Goal: Task Accomplishment & Management: Manage account settings

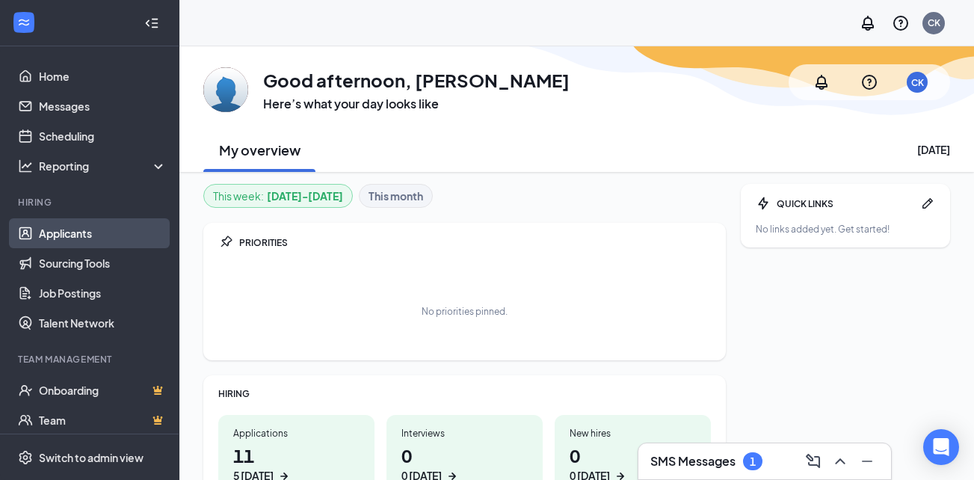
click at [70, 227] on link "Applicants" at bounding box center [103, 233] width 128 height 30
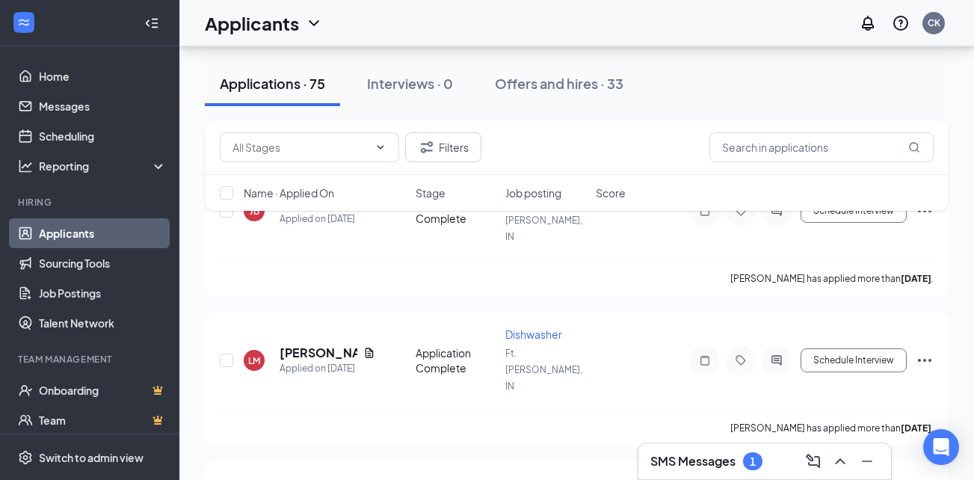
scroll to position [2077, 0]
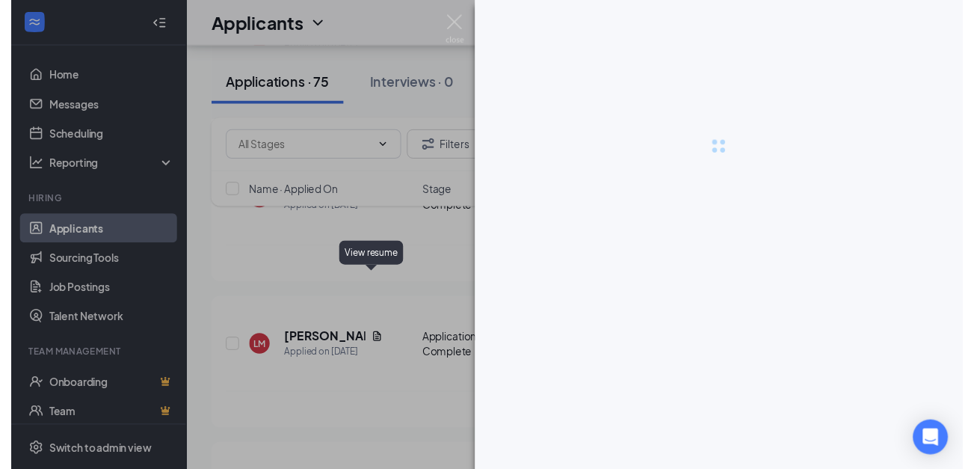
scroll to position [2041, 0]
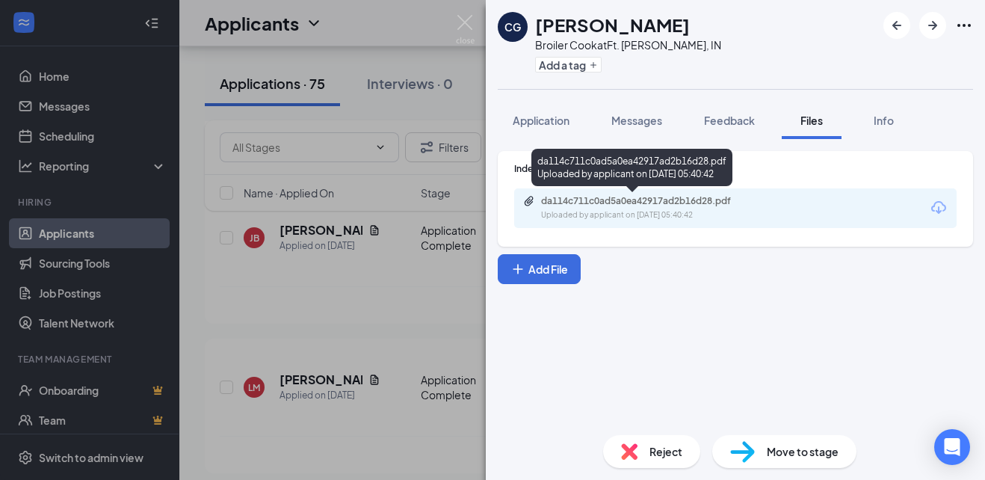
click at [642, 208] on div "da114c711c0ad5a0ea42917ad2b16d28.pdf Uploaded by applicant on [DATE] 05:40:42" at bounding box center [644, 208] width 242 height 26
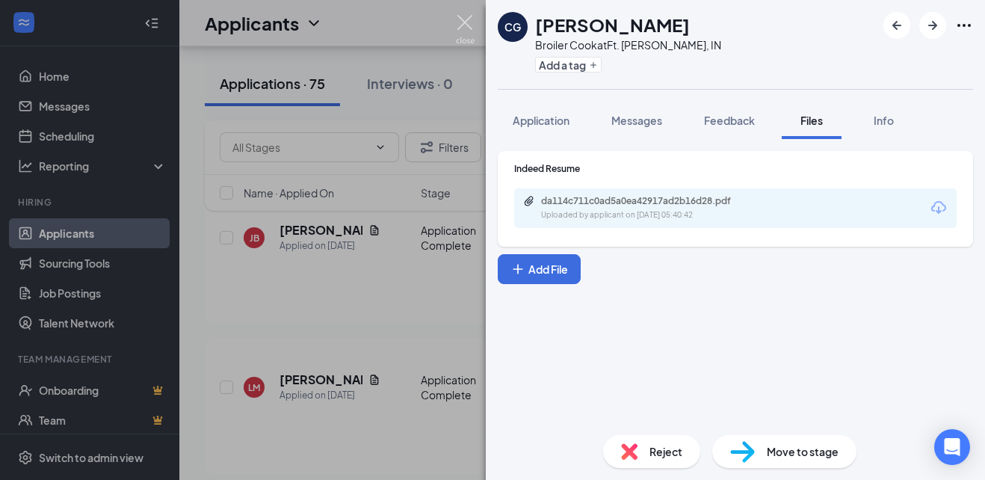
click at [465, 22] on img at bounding box center [465, 29] width 19 height 29
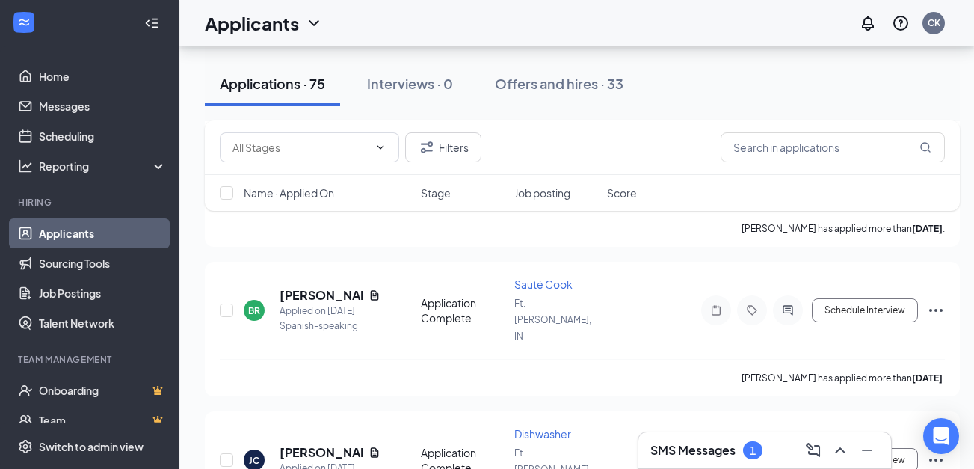
scroll to position [3519, 0]
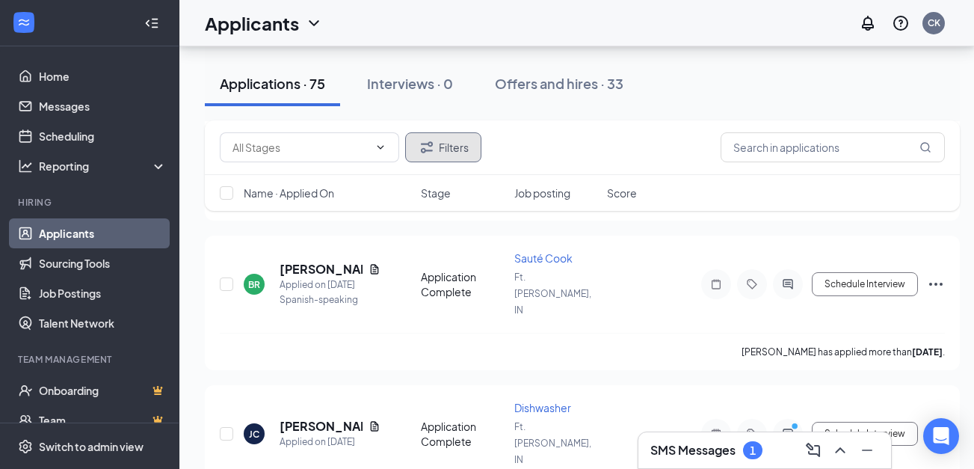
click at [440, 158] on button "Filters" at bounding box center [443, 147] width 76 height 30
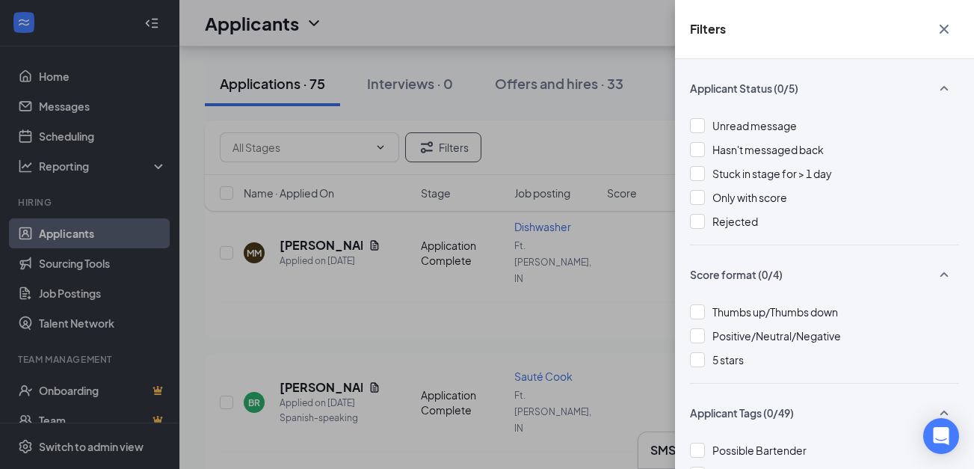
scroll to position [3414, 0]
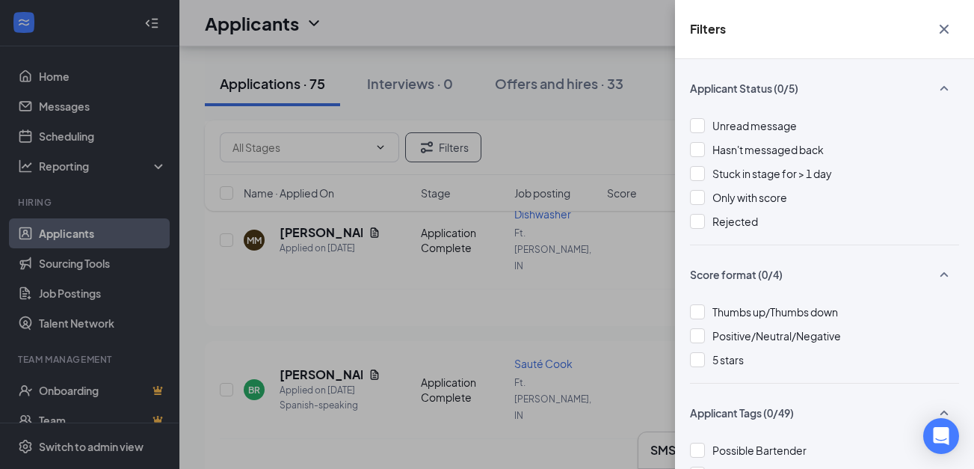
click at [647, 253] on div "Filters Applicant Status (0/5) Unread message Hasn't messaged back Stuck in sta…" at bounding box center [487, 234] width 974 height 469
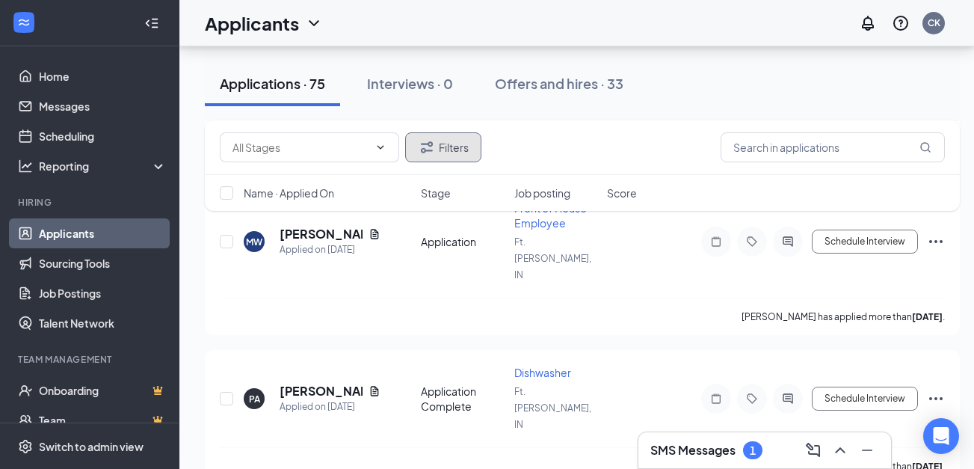
scroll to position [4632, 0]
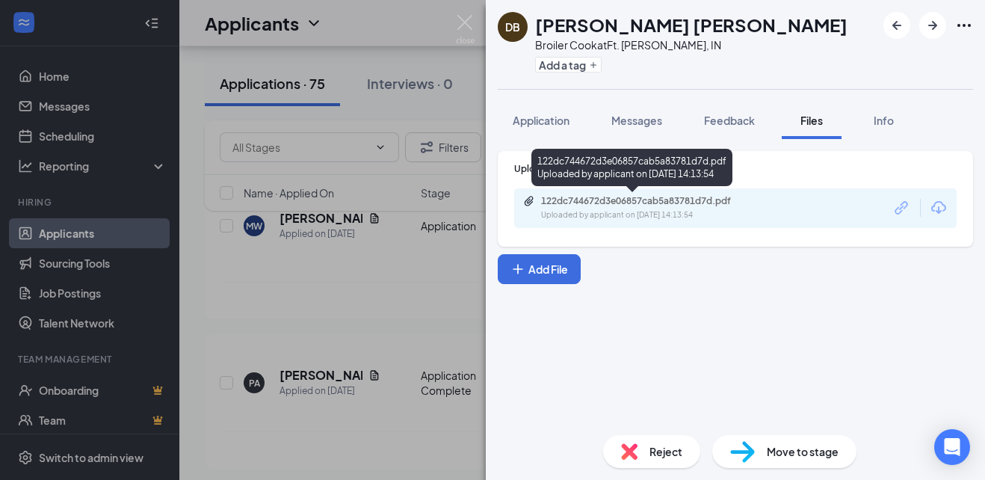
click at [623, 213] on div "Uploaded by applicant on [DATE] 14:13:54" at bounding box center [653, 215] width 224 height 12
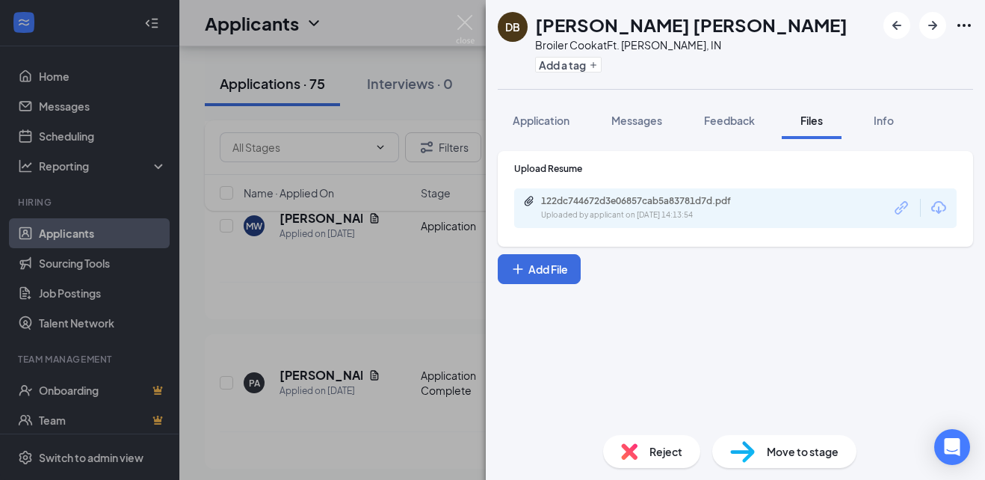
click at [428, 263] on div "[PERSON_NAME] [PERSON_NAME] Broiler Cook at Ft. [PERSON_NAME], IN Add a tag App…" at bounding box center [492, 240] width 985 height 480
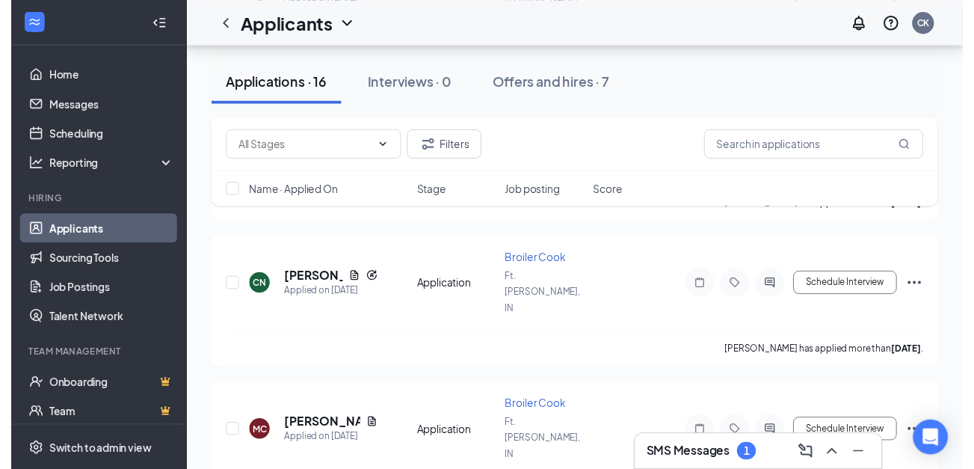
scroll to position [1372, 0]
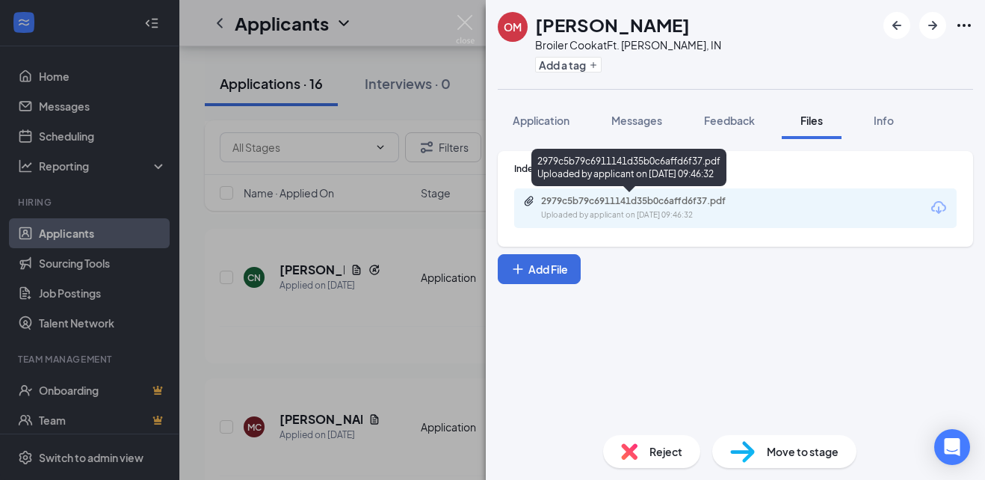
click at [724, 205] on div "2979c5b79c6911141d35b0c6affd6f37.pdf" at bounding box center [645, 201] width 209 height 12
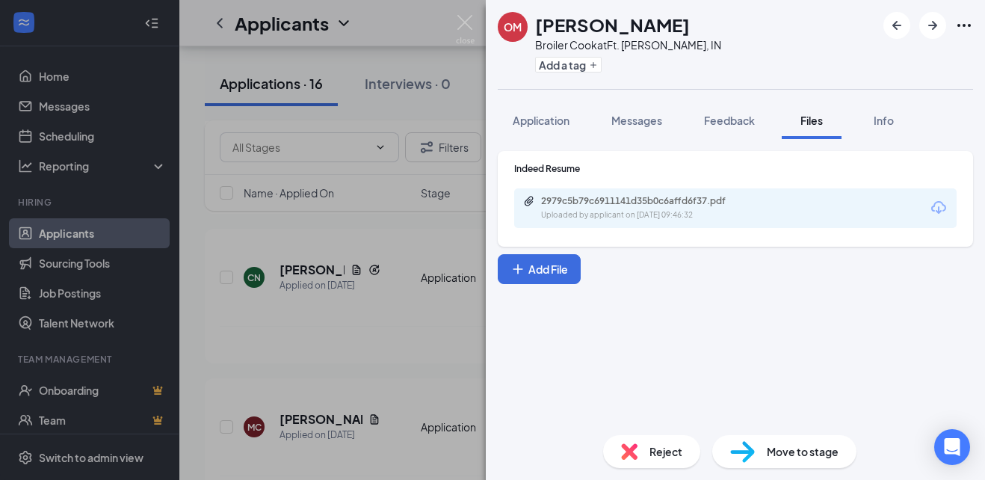
click at [372, 258] on div "OM [PERSON_NAME] Broiler [PERSON_NAME] at Ft. [PERSON_NAME], IN Add a tag Appli…" at bounding box center [492, 240] width 985 height 480
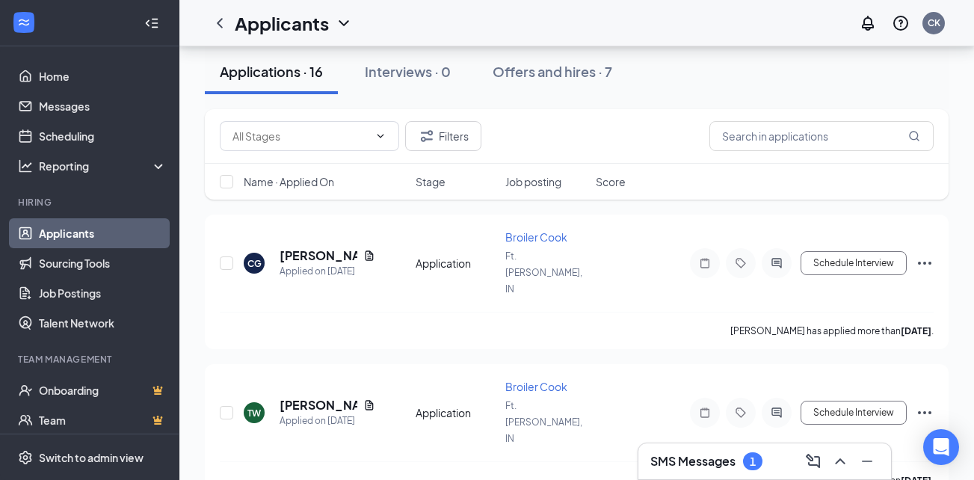
scroll to position [137, 0]
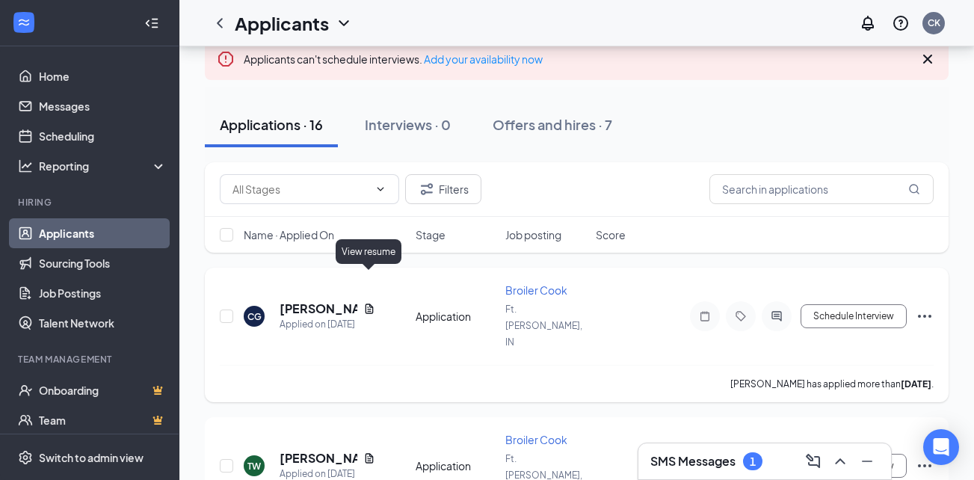
click at [366, 303] on icon "Document" at bounding box center [369, 308] width 8 height 10
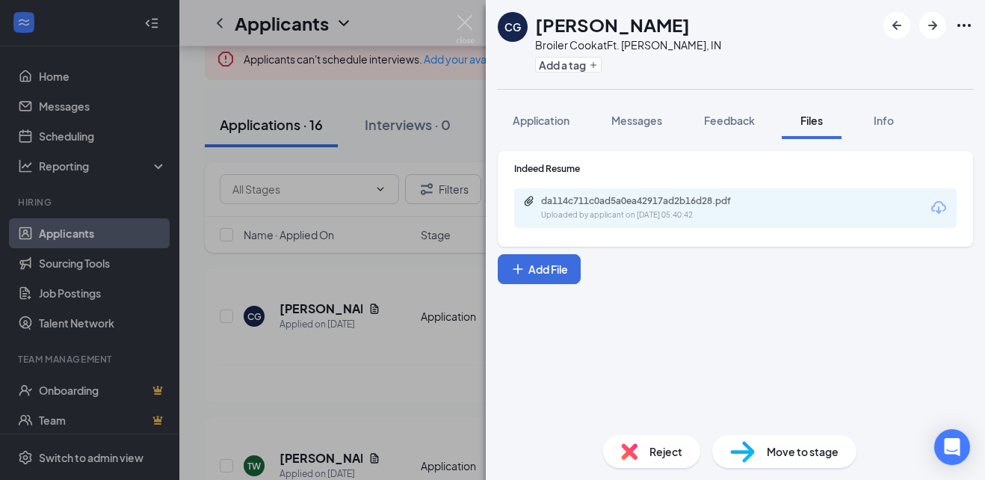
click at [579, 223] on div "da114c711c0ad5a0ea42917ad2b16d28.pdf Uploaded by applicant on [DATE] 05:40:42" at bounding box center [735, 208] width 443 height 40
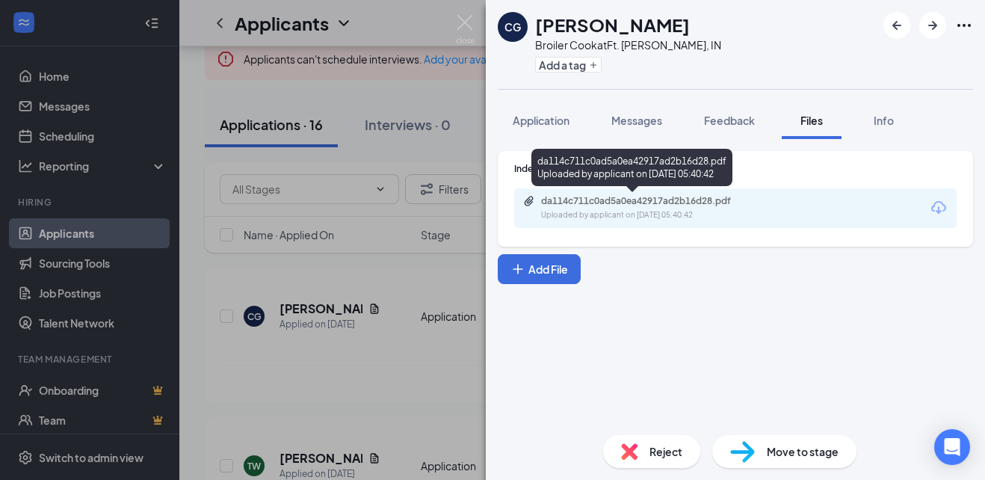
click at [591, 215] on div "Uploaded by applicant on [DATE] 05:40:42" at bounding box center [653, 215] width 224 height 12
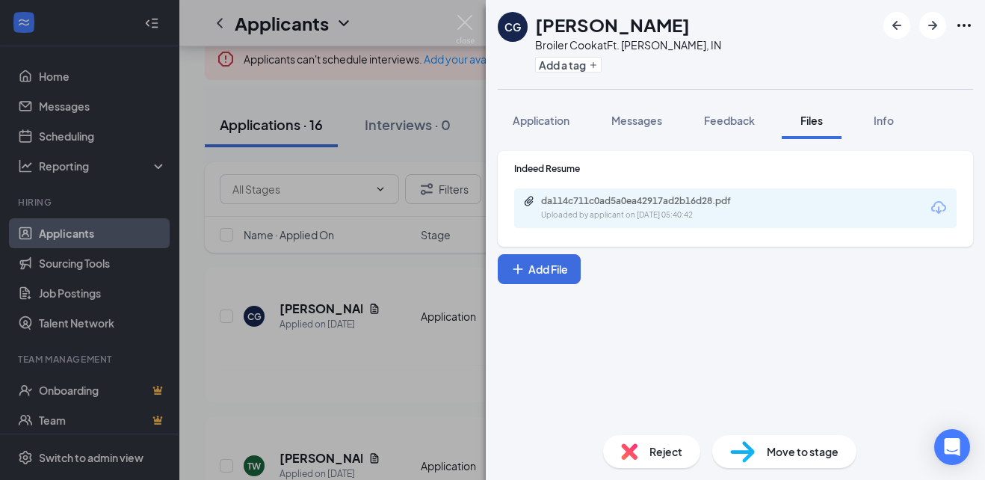
click at [399, 368] on div "CG [PERSON_NAME] Broiler [PERSON_NAME] at Ft. [PERSON_NAME], IN Add a tag Appli…" at bounding box center [492, 240] width 985 height 480
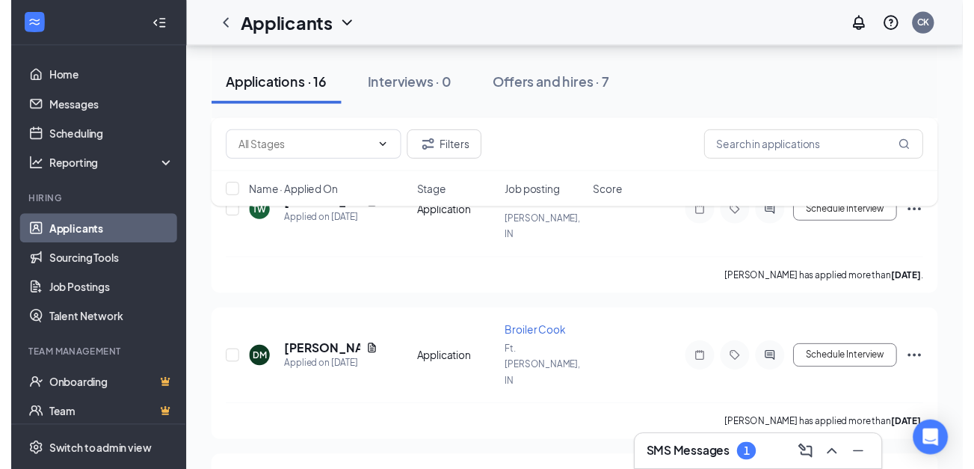
scroll to position [392, 0]
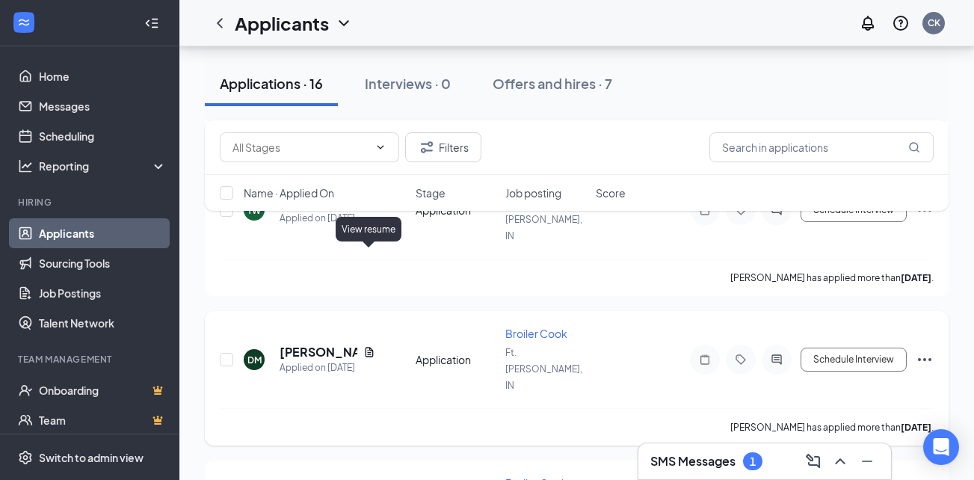
click at [370, 346] on icon "Document" at bounding box center [369, 352] width 12 height 12
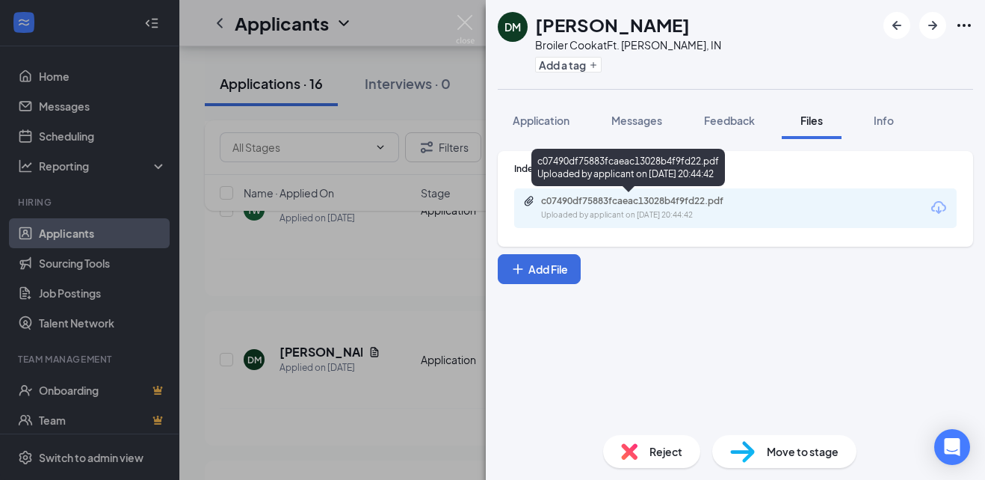
click at [700, 220] on div "Uploaded by applicant on [DATE] 20:44:42" at bounding box center [653, 215] width 224 height 12
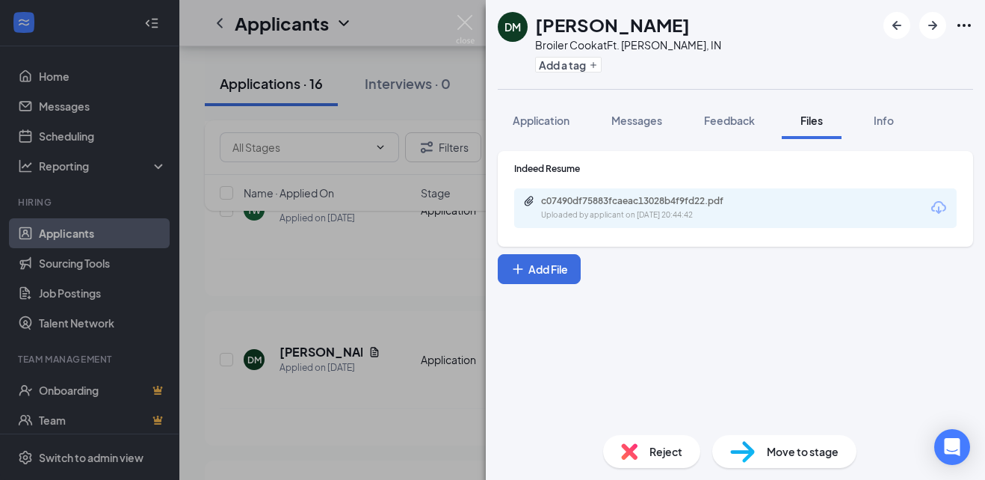
click at [370, 351] on div "[PERSON_NAME] Broiler Cook at Ft. [PERSON_NAME], IN Add a tag Application Messa…" at bounding box center [492, 240] width 985 height 480
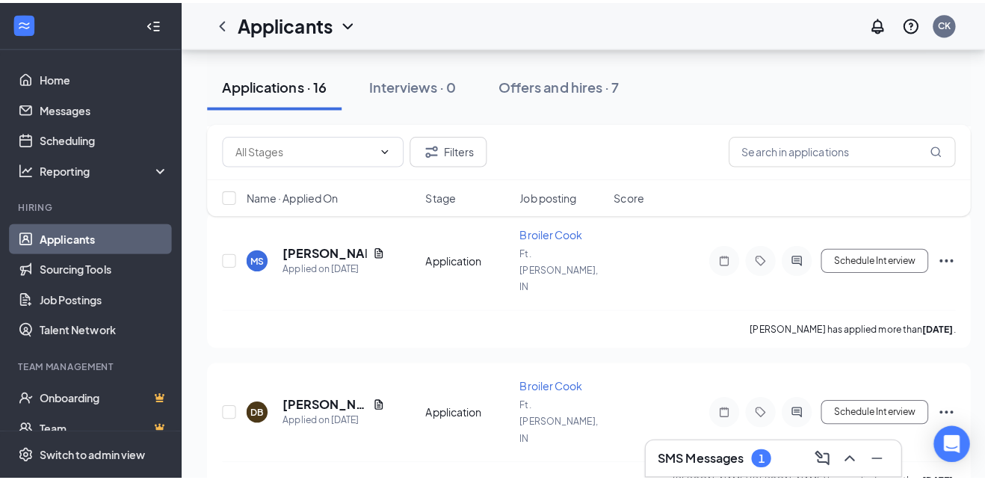
scroll to position [678, 0]
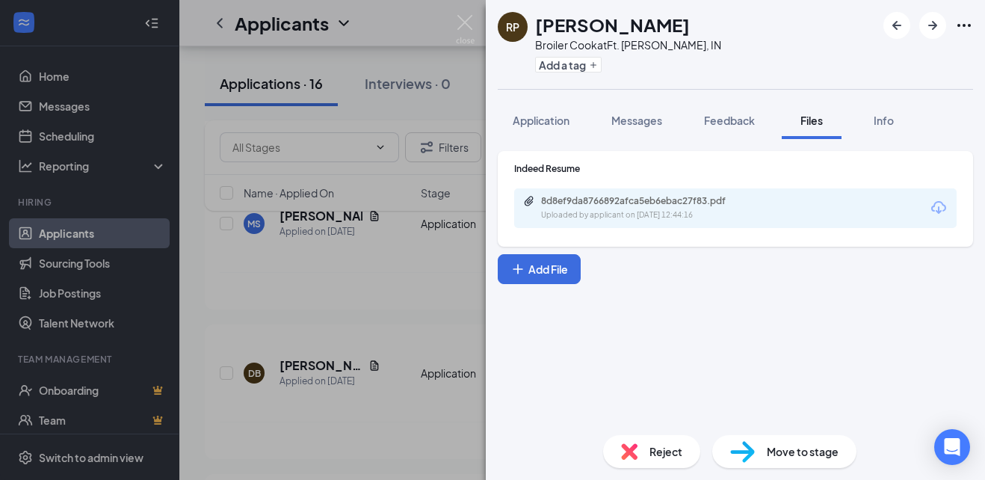
click at [682, 223] on div "8d8ef9da8766892afca5eb6ebac27f83.pdf Uploaded by applicant on [DATE] 12:44:16" at bounding box center [735, 208] width 443 height 40
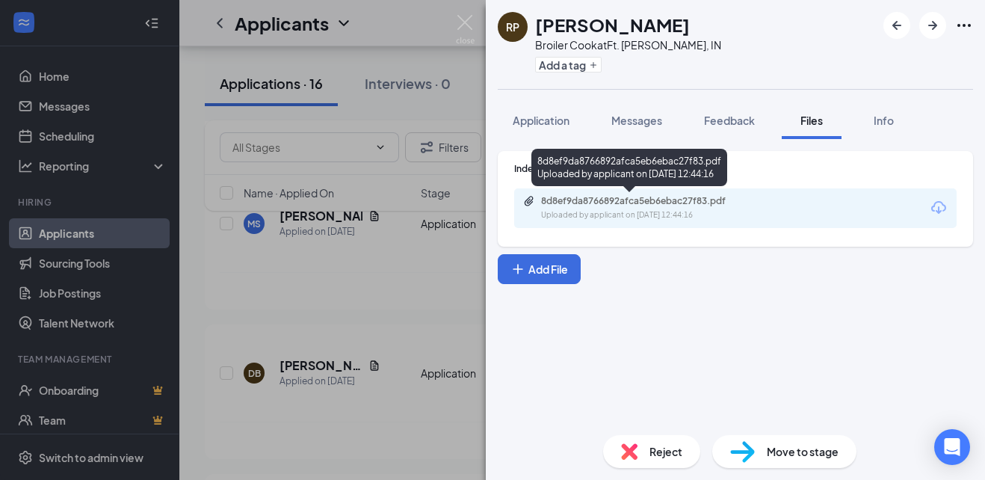
click at [677, 217] on div "Uploaded by applicant on [DATE] 12:44:16" at bounding box center [653, 215] width 224 height 12
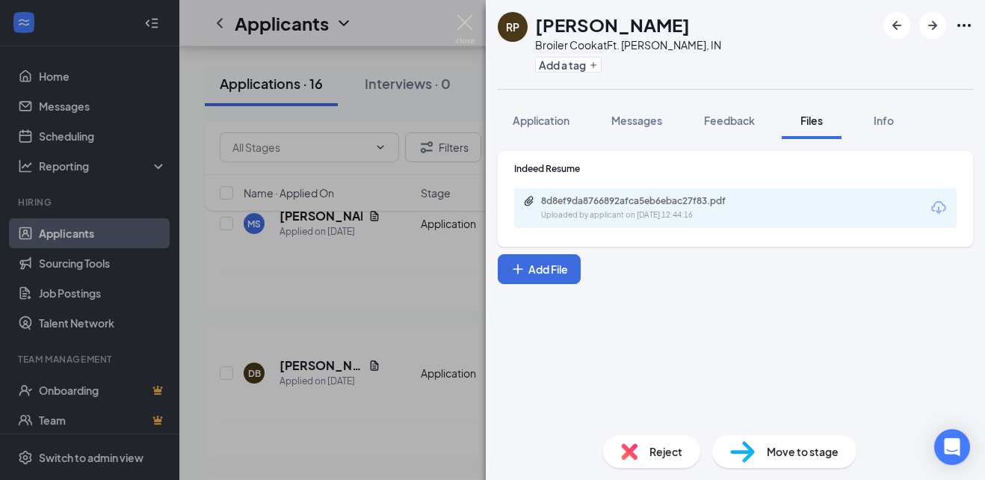
click at [372, 372] on div "RP [PERSON_NAME] Broiler Cook at Ft. [PERSON_NAME], IN Add a tag Application Me…" at bounding box center [492, 240] width 985 height 480
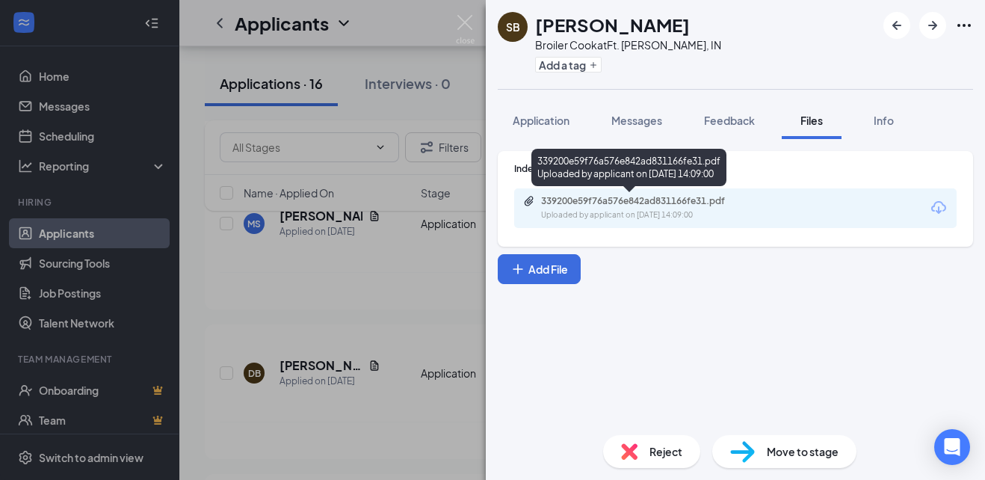
click at [669, 200] on div "339200e59f76a576e842ad831166fe31.pdf" at bounding box center [645, 201] width 209 height 12
